Goal: Book appointment/travel/reservation

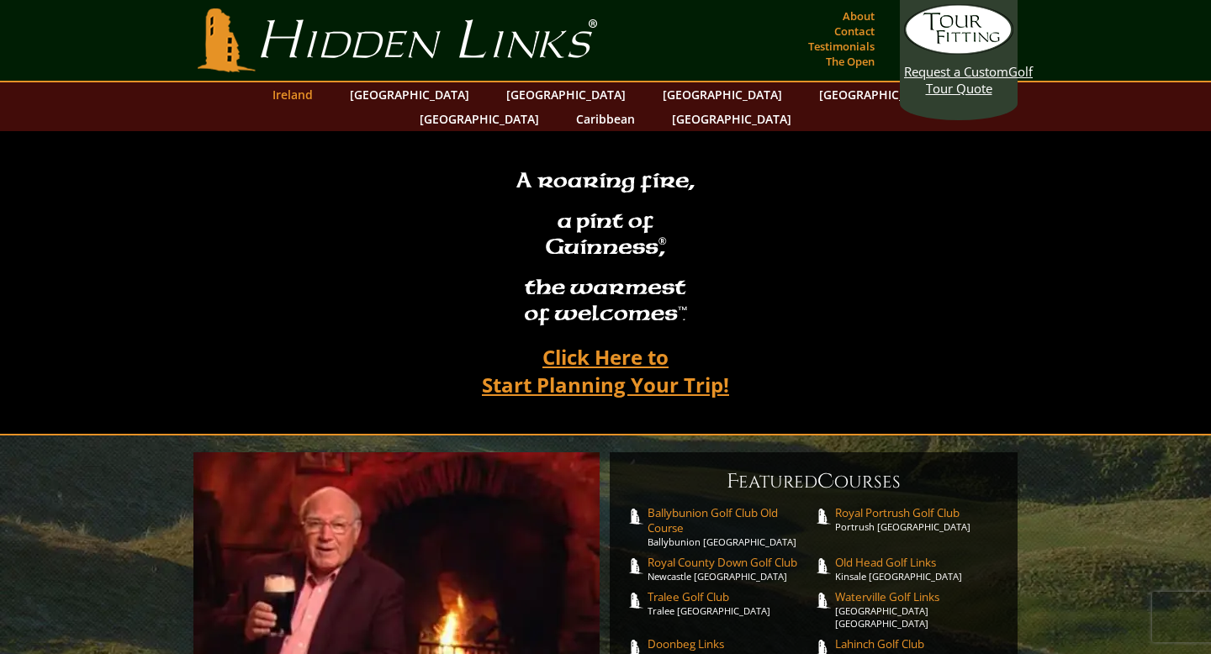
click at [321, 93] on link "Ireland" at bounding box center [292, 94] width 57 height 24
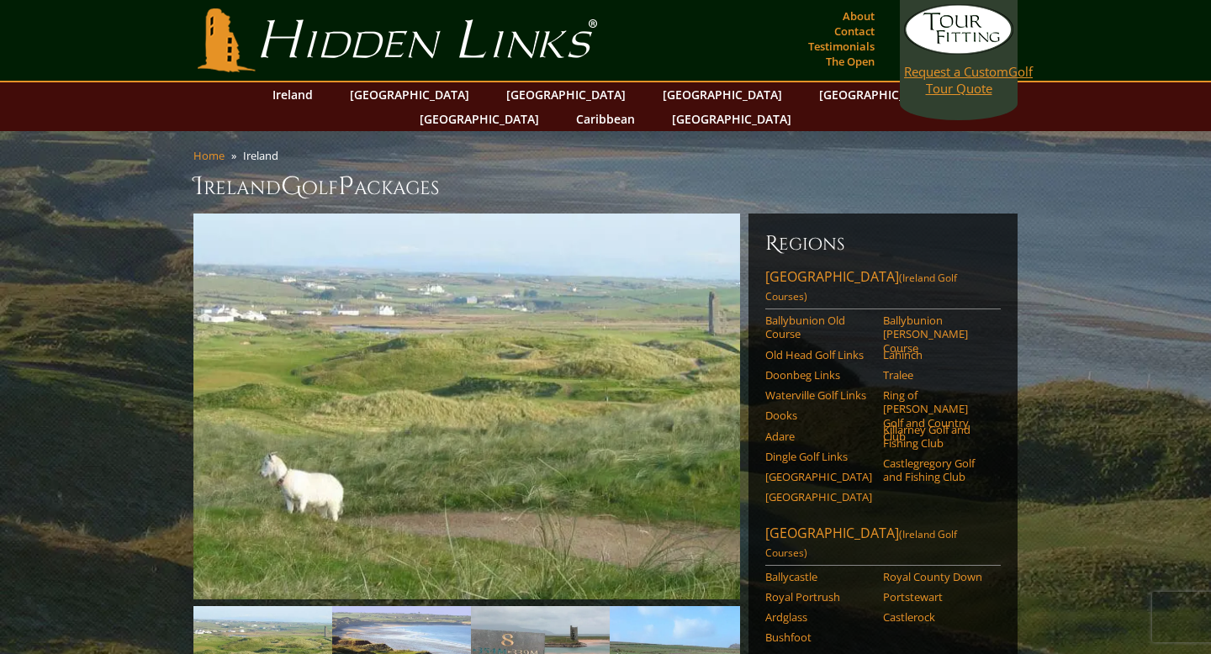
click at [949, 74] on span "Request a Custom" at bounding box center [956, 71] width 104 height 17
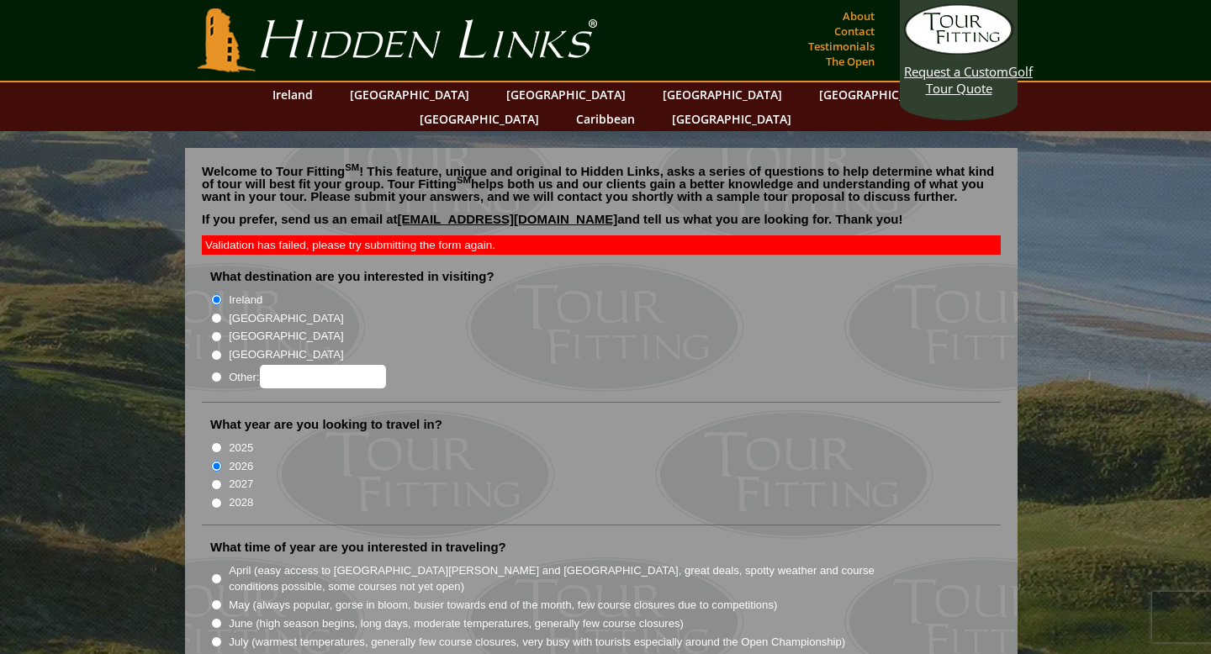
scroll to position [121, 0]
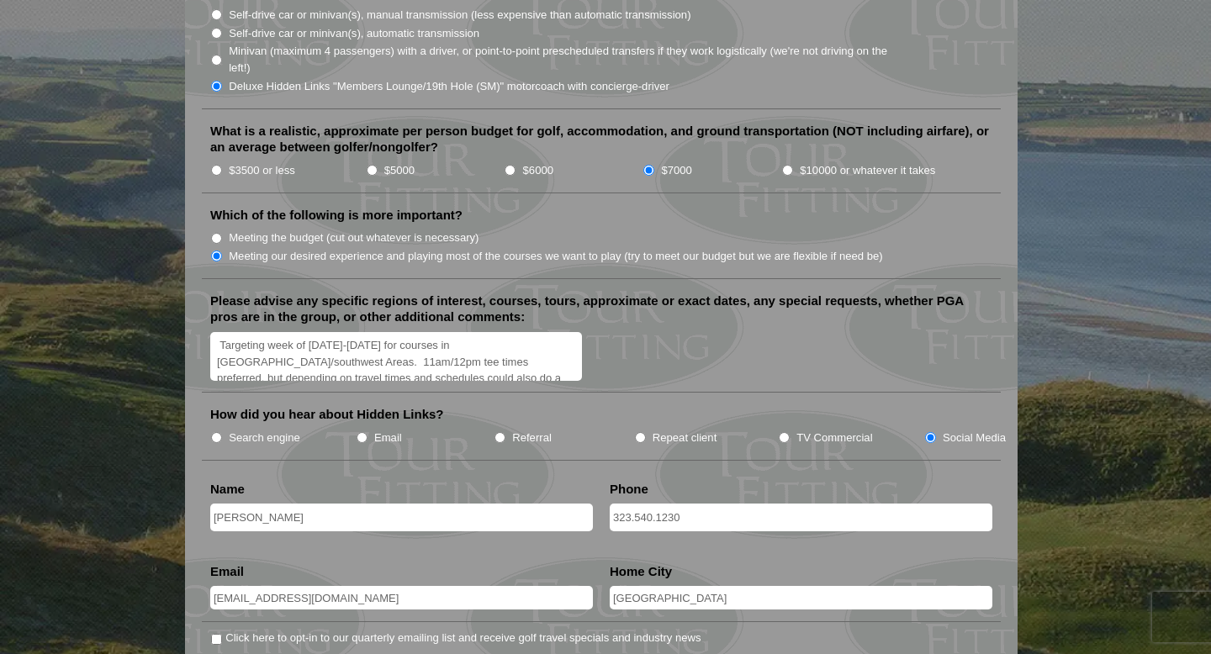
scroll to position [1895, 0]
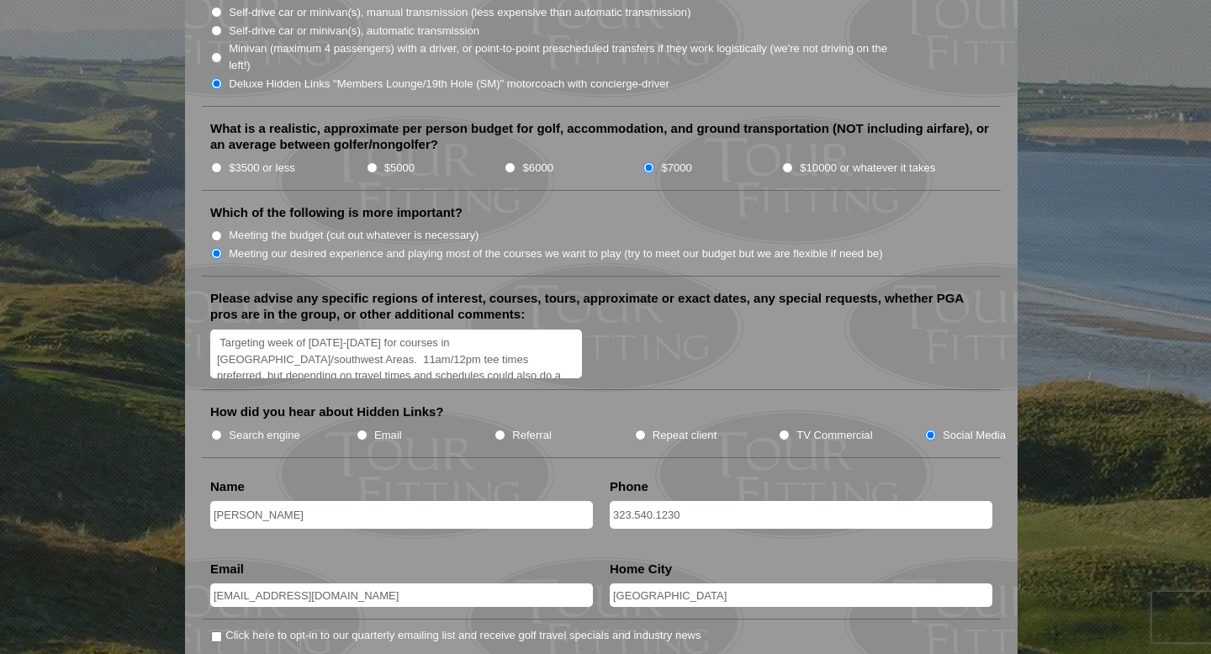
click at [278, 330] on textarea "Targeting week of [DATE]-[DATE] for courses in [GEOGRAPHIC_DATA]/southwest Area…" at bounding box center [396, 355] width 372 height 50
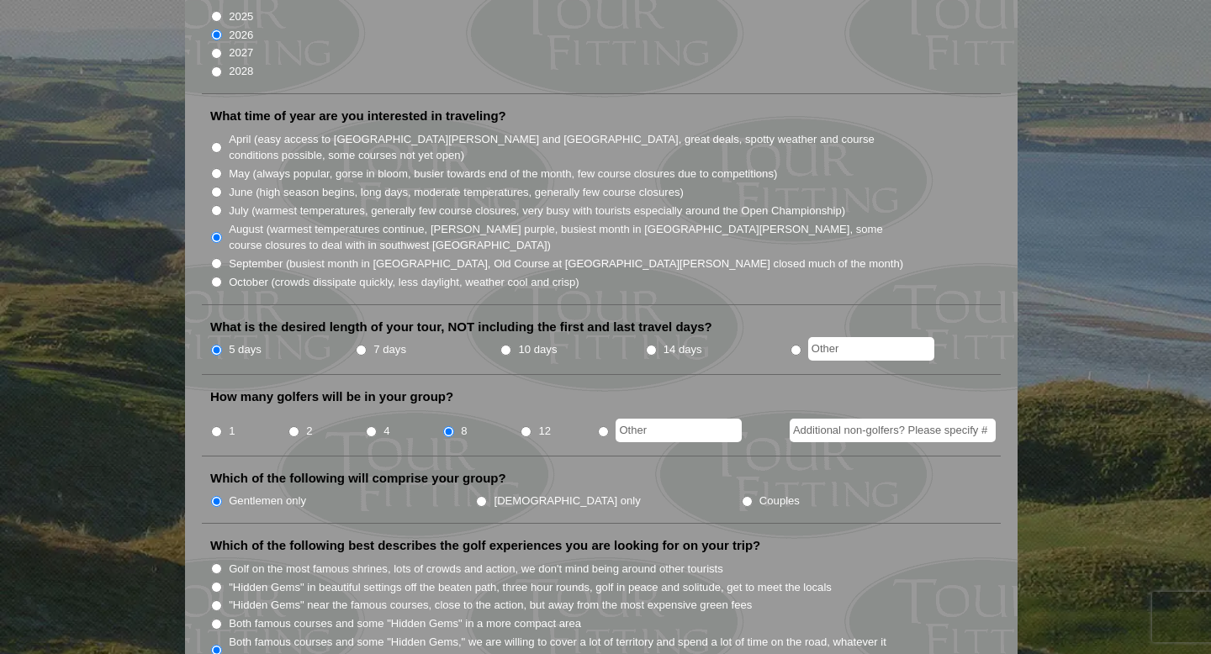
scroll to position [278, 0]
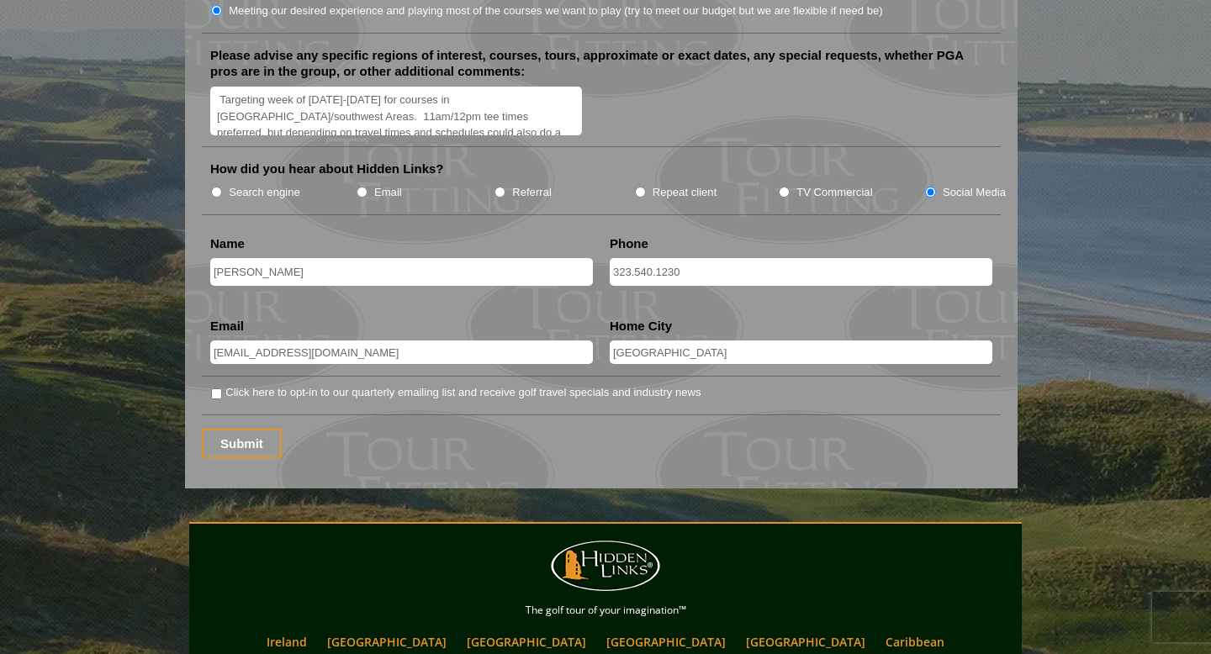
scroll to position [2149, 0]
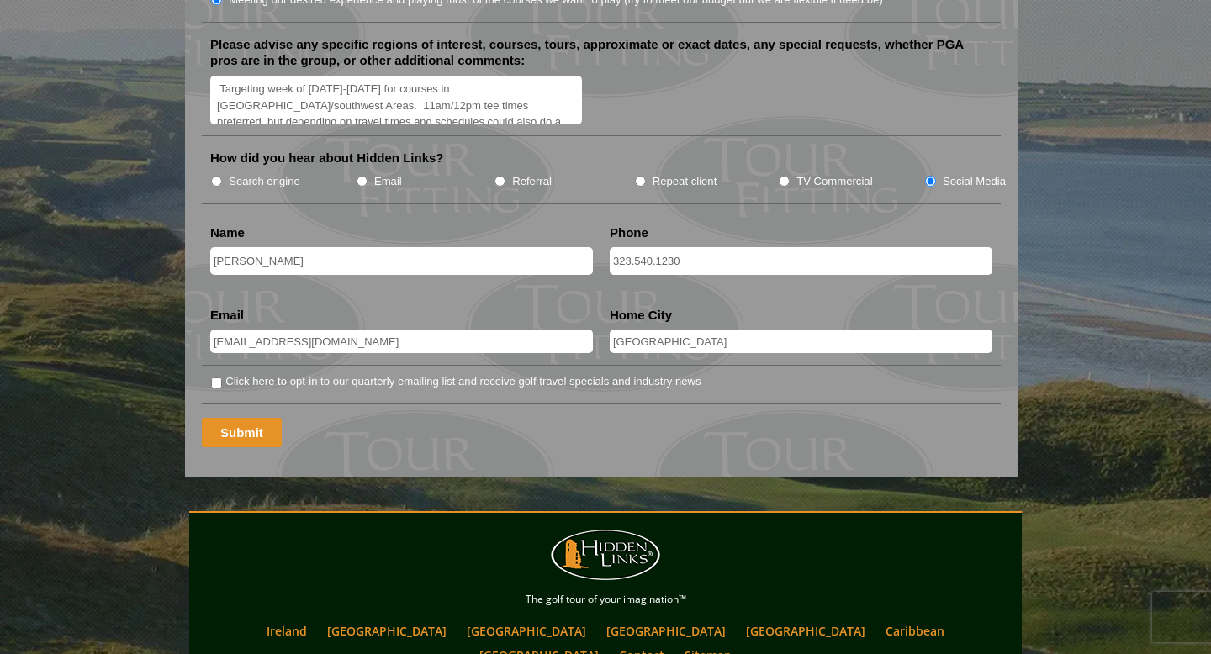
click at [247, 418] on input "Submit" at bounding box center [242, 432] width 80 height 29
